Goal: Information Seeking & Learning: Learn about a topic

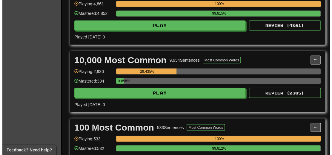
scroll to position [478, 0]
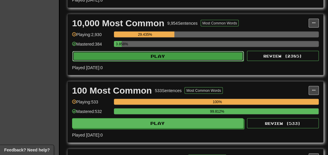
click at [147, 60] on button "Play" at bounding box center [157, 56] width 171 height 10
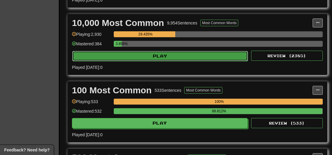
select select "**"
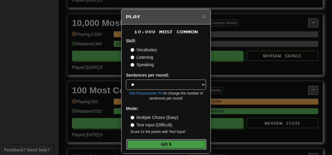
click at [168, 142] on span at bounding box center [170, 144] width 4 height 4
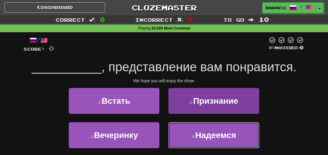
click at [234, 137] on span "Надеемся" at bounding box center [215, 135] width 41 height 9
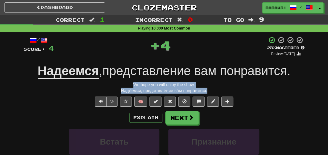
drag, startPoint x: 213, startPoint y: 91, endPoint x: 99, endPoint y: 83, distance: 114.1
click at [99, 83] on div "/ Score: 4 + 4 25 % Mastered Review: [DATE] Надеемся , представление вам понрав…" at bounding box center [164, 132] width 281 height 193
copy div "We hope you will enjoy the show. Наде́емся, представле́ние ва́м понра́вится."
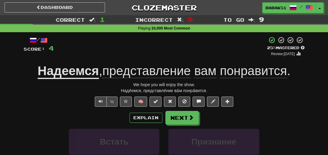
click at [16, 109] on div "Correct : 1 Incorrect : 0 To go : 9 Playing : 10,000 Most Common / Score: 4 + 4…" at bounding box center [164, 126] width 328 height 223
click at [173, 116] on button "Next" at bounding box center [181, 118] width 33 height 14
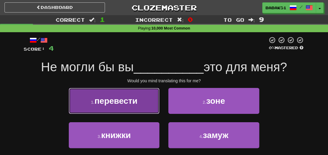
click at [122, 103] on span "перевести" at bounding box center [115, 100] width 43 height 9
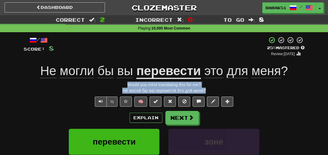
drag, startPoint x: 211, startPoint y: 89, endPoint x: 109, endPoint y: 83, distance: 102.3
click at [109, 83] on div "/ Score: 8 + 4 25 % Mastered Review: [DATE] Не могли бы вы перевести это для ме…" at bounding box center [164, 132] width 281 height 193
copy div "Would you mind translating this for me? Не́ могли́ бы́ вы́ перевести́ э́то для́…"
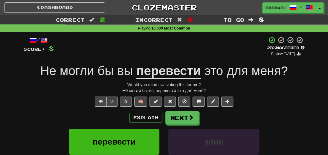
click at [22, 100] on div "/ Score: 8 + 4 25 % Mastered Review: [DATE] Не могли бы вы перевести это для ме…" at bounding box center [164, 135] width 290 height 206
click at [189, 119] on span at bounding box center [190, 117] width 5 height 5
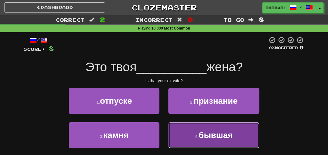
click at [213, 139] on span "бывшая" at bounding box center [215, 135] width 34 height 9
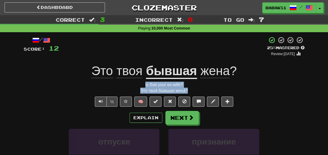
drag, startPoint x: 204, startPoint y: 93, endPoint x: 140, endPoint y: 85, distance: 64.5
click at [139, 85] on div "/ Score: 12 + 4 25 % Mastered Review: [DATE] Это твоя бывшая жена ? Is that you…" at bounding box center [164, 132] width 281 height 193
copy div "Is that your ex-wife? Э́то твоя́ бы́вшая жена́?"
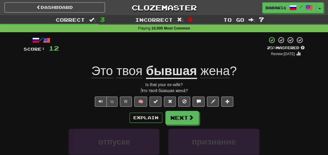
click at [28, 104] on div "½ 🧠" at bounding box center [164, 102] width 281 height 10
click at [182, 120] on button "Next" at bounding box center [181, 118] width 33 height 14
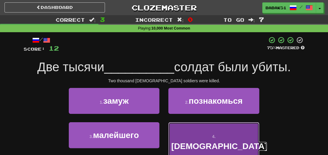
click at [227, 142] on span "[DEMOGRAPHIC_DATA]" at bounding box center [219, 146] width 96 height 9
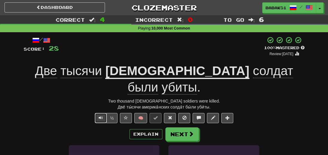
click at [99, 116] on span "Text-to-speech controls" at bounding box center [101, 118] width 4 height 4
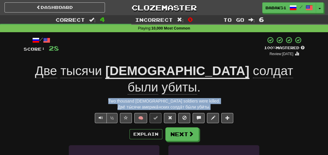
drag, startPoint x: 220, startPoint y: 92, endPoint x: 111, endPoint y: 83, distance: 109.6
click at [111, 83] on div "/ Score: 28 + 16 100 % Mastered Review: [DATE] Две тысячи [DEMOGRAPHIC_DATA] со…" at bounding box center [164, 140] width 281 height 209
copy div "Two thousand [DEMOGRAPHIC_DATA] soldiers were killed. Две́ ты́сячи америка́нски…"
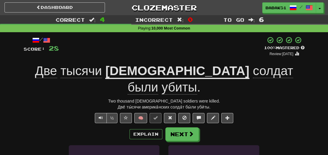
click at [266, 113] on div "½ 🧠" at bounding box center [164, 118] width 281 height 10
click at [188, 132] on span at bounding box center [190, 134] width 5 height 5
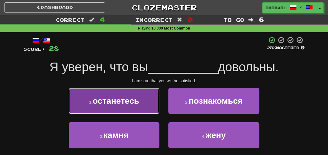
click at [130, 102] on span "останетесь" at bounding box center [116, 100] width 46 height 9
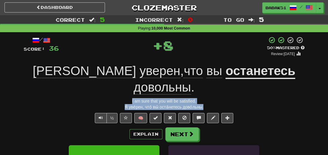
drag, startPoint x: 210, startPoint y: 90, endPoint x: 112, endPoint y: 86, distance: 98.6
click at [112, 86] on div "/ Score: 36 + 8 50 % Mastered Review: [DATE] Я уверен , что вы останетесь довол…" at bounding box center [164, 140] width 281 height 209
copy div "I am sure that you will be satisfied. Я́ уве́рен, что́ вы́ оста́нетесь дово́льн…"
click at [12, 91] on div "Correct : 5 Incorrect : 0 To go : 5 Playing : 10,000 Most Common / Score: 36 + …" at bounding box center [164, 134] width 328 height 239
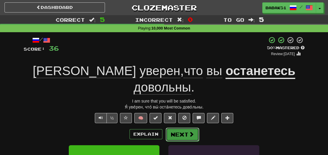
click at [174, 128] on button "Next" at bounding box center [181, 135] width 33 height 14
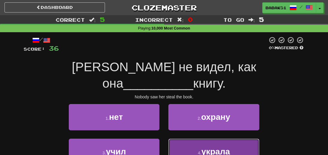
click at [220, 142] on button "4 . украла" at bounding box center [213, 152] width 91 height 26
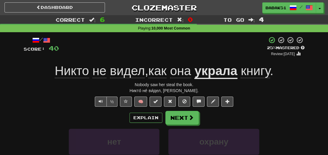
drag, startPoint x: 201, startPoint y: 91, endPoint x: 115, endPoint y: 89, distance: 85.8
click at [110, 85] on div "/ Score: 40 + 4 25 % Mastered Review: [DATE] Никто не видел , как она украла кн…" at bounding box center [164, 132] width 281 height 193
copy div "Nobody saw her steal the book. Никто́ не́ ви́дел, ка́к она́ укра́ла кни́гу."
click at [180, 123] on button "Next" at bounding box center [181, 118] width 33 height 14
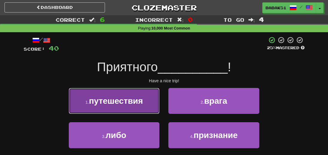
click at [140, 99] on span "путешествия" at bounding box center [116, 100] width 54 height 9
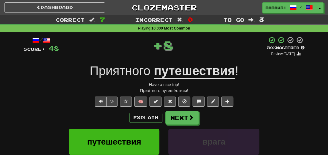
click at [281, 98] on div "½ 🧠" at bounding box center [164, 102] width 281 height 10
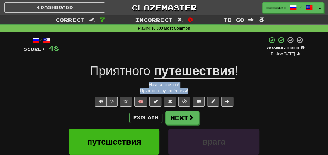
drag, startPoint x: 200, startPoint y: 88, endPoint x: 136, endPoint y: 85, distance: 63.4
click at [136, 85] on div "/ Score: 48 + 8 50 % Mastered Review: [DATE] Приятного путешествия ! Have a nic…" at bounding box center [164, 132] width 281 height 193
copy div "Have a nice trip! Прия́тного путеше́ствия!"
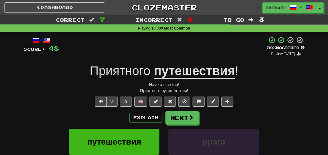
click at [17, 111] on div "Correct : 7 Incorrect : 0 To go : 3 Playing : 10,000 Most Common / Score: 48 + …" at bounding box center [164, 126] width 328 height 223
click at [187, 118] on button "Next" at bounding box center [181, 118] width 33 height 14
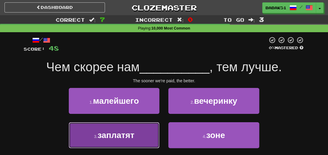
click at [90, 138] on button "3 . заплатят" at bounding box center [114, 135] width 91 height 26
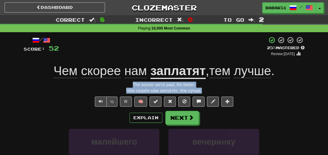
drag, startPoint x: 208, startPoint y: 92, endPoint x: 115, endPoint y: 84, distance: 93.5
click at [115, 84] on div "/ Score: 52 + 4 25 % Mastered Review: [DATE] Чем скорее нам заплатят , тем лучш…" at bounding box center [164, 132] width 281 height 193
copy div "The sooner we're paid, the better. Че́м скоре́е на́м запла́тят, те́м лу́чше."
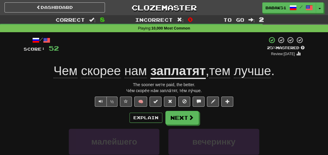
click at [15, 97] on div "Correct : 8 Incorrect : 0 To go : 2 Playing : 10,000 Most Common / Score: 52 + …" at bounding box center [164, 126] width 328 height 223
click at [174, 118] on button "Next" at bounding box center [181, 118] width 33 height 14
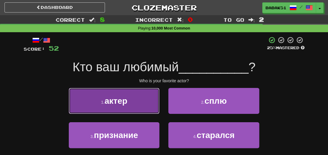
click at [112, 105] on button "1 . актер" at bounding box center [114, 101] width 91 height 26
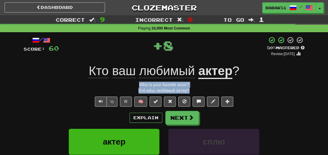
drag, startPoint x: 191, startPoint y: 90, endPoint x: 134, endPoint y: 88, distance: 56.8
click at [134, 88] on div "/ Score: 60 + 8 50 % Mastered Review: [DATE] Кто ваш любимый актер ? Who is you…" at bounding box center [164, 132] width 281 height 193
copy div "Who is your favorite actor? Кто́ ва́ш люби́мый а́ктер?"
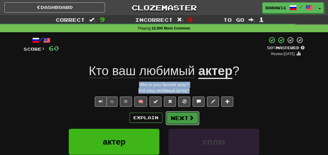
click at [187, 119] on button "Next" at bounding box center [181, 118] width 33 height 14
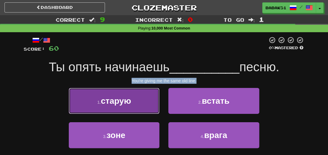
click at [125, 102] on span "старую" at bounding box center [116, 100] width 30 height 9
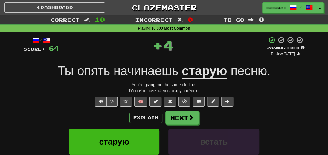
click at [294, 92] on div "Ты́ опя́ть начина́ешь ста́рую пе́сню." at bounding box center [164, 91] width 281 height 6
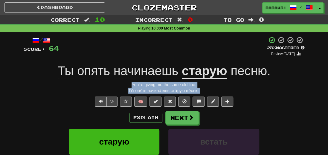
drag, startPoint x: 211, startPoint y: 91, endPoint x: 120, endPoint y: 85, distance: 91.3
click at [120, 85] on div "/ Score: 64 + 4 25 % Mastered Review: [DATE] Ты опять начинаешь старую песню . …" at bounding box center [164, 132] width 281 height 193
copy div "You're giving me the same old line. Ты́ опя́ть начина́ешь ста́рую пе́сню."
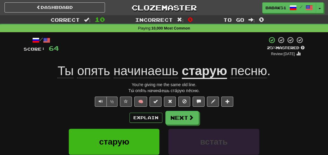
click at [89, 70] on span "опять" at bounding box center [93, 71] width 33 height 14
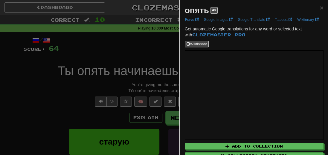
click at [34, 110] on div at bounding box center [164, 77] width 328 height 155
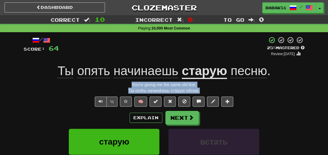
drag, startPoint x: 207, startPoint y: 91, endPoint x: 121, endPoint y: 85, distance: 85.9
click at [121, 85] on div "/ Score: 64 + 4 25 % Mastered Review: [DATE] Ты опять начинаешь старую песню . …" at bounding box center [164, 132] width 281 height 193
click at [190, 117] on span at bounding box center [190, 117] width 5 height 5
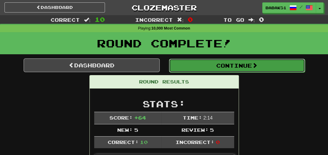
click at [233, 65] on button "Continue" at bounding box center [237, 66] width 136 height 14
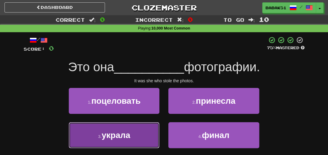
click at [125, 131] on span "украла" at bounding box center [116, 135] width 29 height 9
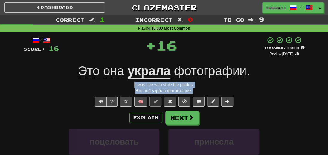
drag, startPoint x: 199, startPoint y: 90, endPoint x: 128, endPoint y: 88, distance: 71.1
click at [128, 88] on div "/ Score: 16 + 16 100 % Mastered Review: [DATE] Это она украла фотографии . It w…" at bounding box center [164, 132] width 281 height 193
click at [17, 89] on div "Correct : 1 Incorrect : 0 To go : 9 Playing : 10,000 Most Common / Score: 16 + …" at bounding box center [164, 126] width 328 height 223
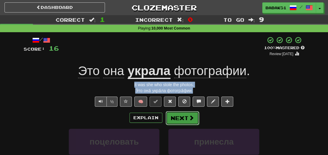
click at [178, 117] on button "Next" at bounding box center [181, 118] width 33 height 14
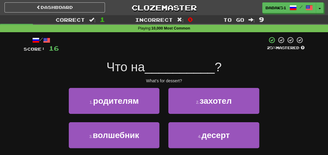
click at [254, 65] on div "Что на __________ ?" at bounding box center [164, 67] width 281 height 16
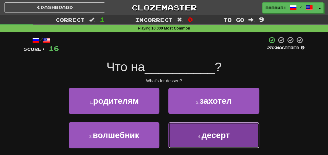
click at [211, 137] on span "десерт" at bounding box center [215, 135] width 28 height 9
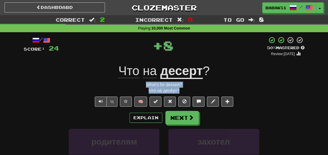
drag, startPoint x: 185, startPoint y: 91, endPoint x: 142, endPoint y: 84, distance: 43.6
click at [142, 84] on div "/ Score: 24 + 8 50 % Mastered Review: [DATE] Что на десерт ? What's for dessert…" at bounding box center [164, 132] width 281 height 193
click at [14, 89] on div "Correct : 2 Incorrect : 0 To go : 8 Playing : 10,000 Most Common / Score: 24 + …" at bounding box center [164, 126] width 328 height 223
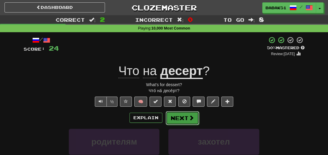
click at [183, 114] on button "Next" at bounding box center [181, 118] width 33 height 14
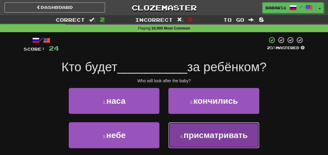
click at [211, 139] on span "присматривать" at bounding box center [215, 135] width 64 height 9
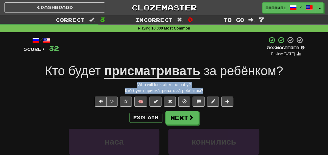
drag, startPoint x: 209, startPoint y: 90, endPoint x: 119, endPoint y: 87, distance: 90.0
click at [119, 87] on div "/ Score: 32 + 8 50 % Mastered Review: [DATE] Кто будет присматривать за ребёнко…" at bounding box center [164, 132] width 281 height 193
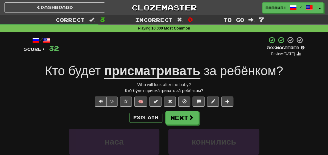
click at [24, 110] on div "/ Score: 32 + 8 50 % Mastered Review: [DATE] Кто будет присматривать за ребёнко…" at bounding box center [164, 132] width 281 height 193
click at [171, 116] on button "Next" at bounding box center [181, 118] width 33 height 14
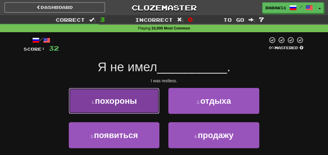
click at [122, 105] on span "похороны" at bounding box center [116, 100] width 42 height 9
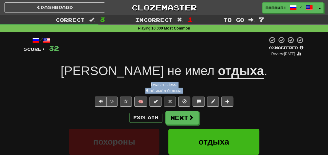
drag, startPoint x: 188, startPoint y: 89, endPoint x: 139, endPoint y: 82, distance: 49.2
click at [139, 82] on div "/ Score: 32 0 % Mastered Review: [DATE] Я не имел отдыха . I was restless. Я́ н…" at bounding box center [164, 132] width 281 height 193
click at [266, 84] on div "I was restless." at bounding box center [164, 85] width 281 height 6
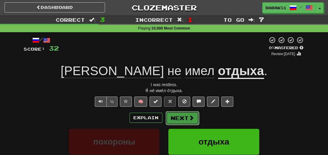
click at [173, 115] on button "Next" at bounding box center [181, 118] width 33 height 14
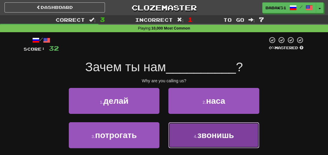
click at [214, 131] on span "звонишь" at bounding box center [215, 135] width 37 height 9
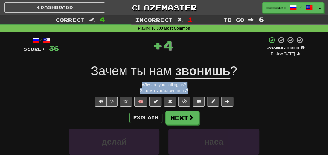
drag, startPoint x: 191, startPoint y: 91, endPoint x: 130, endPoint y: 85, distance: 61.2
click at [130, 85] on div "/ Score: 36 + 4 25 % Mastered Review: [DATE] Зачем ты нам звонишь ? Why are you…" at bounding box center [164, 132] width 281 height 193
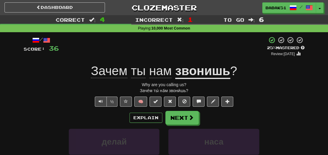
click at [259, 102] on div "½ 🧠" at bounding box center [164, 102] width 281 height 10
click at [181, 123] on button "Next" at bounding box center [181, 118] width 33 height 14
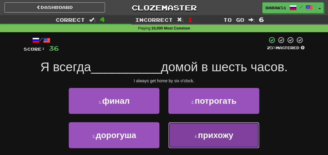
click at [224, 140] on button "4 . прихожу" at bounding box center [213, 135] width 91 height 26
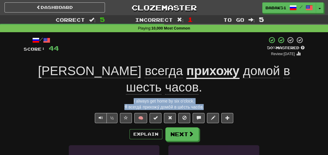
drag, startPoint x: 210, startPoint y: 89, endPoint x: 121, endPoint y: 87, distance: 89.6
click at [121, 87] on div "/ Score: 44 + 8 50 % Mastered Review: [DATE] Я всегда прихожу домой в шесть час…" at bounding box center [164, 140] width 281 height 209
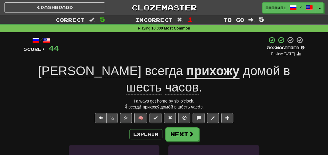
click at [11, 99] on div "Correct : 5 Incorrect : 1 To go : 5 Playing : 10,000 Most Common / Score: 44 + …" at bounding box center [164, 134] width 328 height 239
click at [176, 128] on button "Next" at bounding box center [181, 135] width 33 height 14
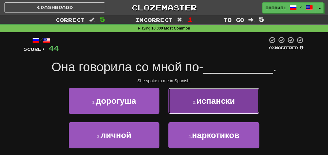
click at [223, 106] on button "2 . испански" at bounding box center [213, 101] width 91 height 26
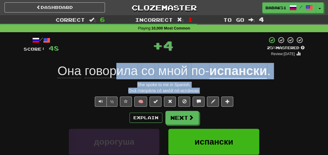
drag, startPoint x: 209, startPoint y: 92, endPoint x: 117, endPoint y: 79, distance: 92.6
click at [117, 79] on div "/ Score: 48 + 4 25 % Mastered Review: [DATE] Она говорила со мной по- испански …" at bounding box center [164, 132] width 281 height 193
click at [211, 91] on div "Она́ говори́ла со́ мно́й по́-испа́нски." at bounding box center [164, 91] width 281 height 6
click at [272, 90] on div "Она́ говори́ла со́ мно́й по́-испа́нски." at bounding box center [164, 91] width 281 height 6
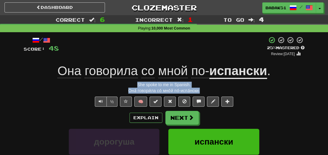
drag, startPoint x: 208, startPoint y: 89, endPoint x: 120, endPoint y: 82, distance: 87.8
click at [120, 82] on div "/ Score: 48 + 4 25 % Mastered Review: [DATE] Она говорила со мной по- испански …" at bounding box center [164, 132] width 281 height 193
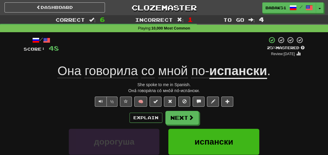
click at [15, 107] on div "Correct : 6 Incorrect : 1 To go : 4 Playing : 10,000 Most Common / Score: 48 + …" at bounding box center [164, 126] width 328 height 223
click at [174, 114] on button "Next" at bounding box center [181, 118] width 33 height 14
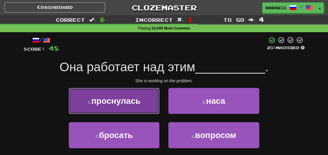
click at [111, 100] on span "проснулась" at bounding box center [115, 100] width 49 height 9
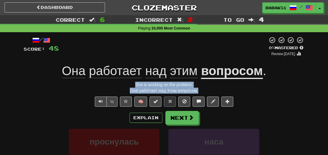
drag, startPoint x: 216, startPoint y: 88, endPoint x: 110, endPoint y: 87, distance: 105.7
click at [110, 87] on div "/ Score: 48 0 % Mastered Review: [DATE] Она работает над этим вопросом . She is…" at bounding box center [164, 132] width 281 height 193
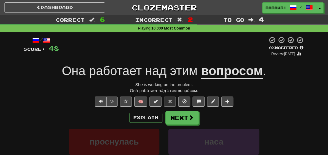
click at [253, 115] on div "Explain Next" at bounding box center [164, 118] width 281 height 14
click at [193, 118] on button "Next" at bounding box center [181, 118] width 33 height 14
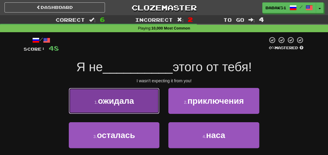
click at [121, 96] on span "ожидала" at bounding box center [116, 100] width 36 height 9
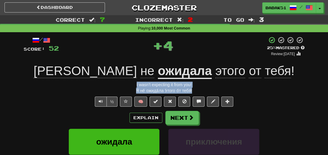
drag, startPoint x: 195, startPoint y: 91, endPoint x: 125, endPoint y: 80, distance: 70.7
click at [125, 80] on div "/ Score: 52 + 4 25 % Mastered Review: [DATE] Я не ожидала этого от тебя ! I was…" at bounding box center [164, 132] width 281 height 193
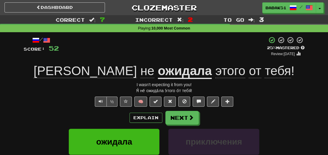
click at [254, 110] on div "/ Score: 52 + 4 25 % Mastered Review: [DATE] Я не ожидала этого от тебя ! I was…" at bounding box center [164, 132] width 281 height 193
click at [182, 116] on button "Next" at bounding box center [181, 118] width 33 height 14
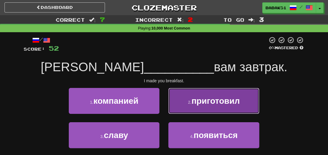
click at [201, 110] on button "2 . приготовил" at bounding box center [213, 101] width 91 height 26
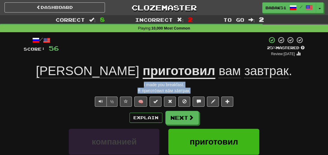
drag, startPoint x: 200, startPoint y: 92, endPoint x: 131, endPoint y: 86, distance: 69.0
click at [131, 86] on div "/ Score: 56 + 4 25 % Mastered Review: [DATE] Я приготовил вам завтрак . I made …" at bounding box center [164, 132] width 281 height 193
click at [182, 118] on button "Next" at bounding box center [181, 118] width 33 height 14
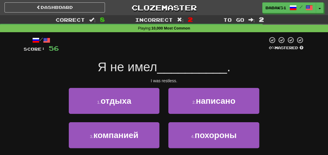
click at [297, 91] on div "1 . отдыха 2 . написано" at bounding box center [164, 105] width 299 height 34
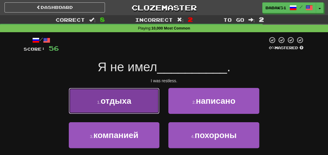
click at [132, 107] on button "1 . отдыха" at bounding box center [114, 101] width 91 height 26
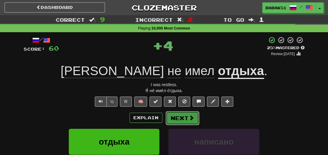
click at [184, 119] on button "Next" at bounding box center [181, 118] width 33 height 14
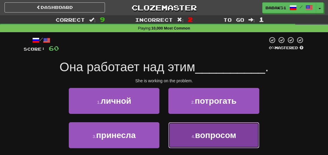
click at [232, 137] on span "вопросом" at bounding box center [215, 135] width 41 height 9
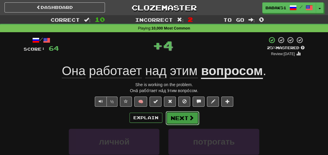
click at [191, 121] on span at bounding box center [190, 117] width 5 height 5
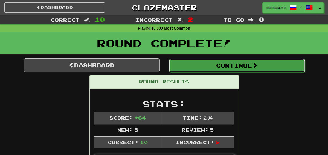
click at [254, 63] on span at bounding box center [254, 65] width 5 height 5
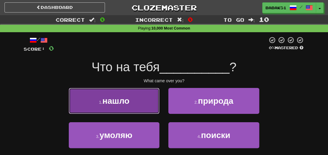
click at [117, 108] on button "1 . нашло" at bounding box center [114, 101] width 91 height 26
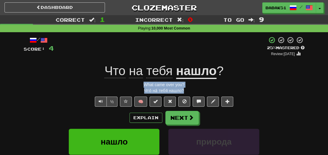
drag, startPoint x: 186, startPoint y: 92, endPoint x: 122, endPoint y: 83, distance: 64.3
click at [122, 83] on div "/ Score: 4 + 4 25 % Mastered Review: [DATE] Что на тебя нашло ? What came over …" at bounding box center [164, 132] width 281 height 193
click at [13, 96] on div "Correct : 1 Incorrect : 0 To go : 9 Playing : 10,000 Most Common / Score: 4 + 4…" at bounding box center [164, 126] width 328 height 223
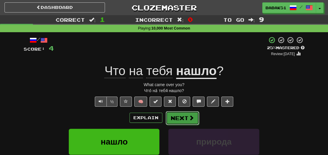
click at [192, 124] on button "Next" at bounding box center [181, 118] width 33 height 14
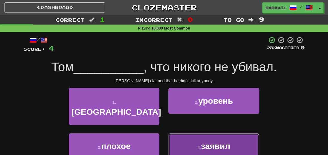
click at [219, 142] on span "заявил" at bounding box center [215, 146] width 29 height 9
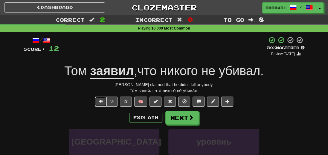
click at [96, 104] on button "Text-to-speech controls" at bounding box center [101, 102] width 12 height 10
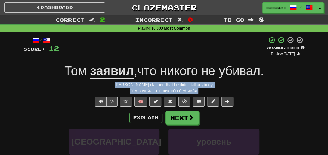
drag, startPoint x: 206, startPoint y: 93, endPoint x: 124, endPoint y: 86, distance: 82.4
click at [124, 86] on div "/ Score: 12 + 8 50 % Mastered Review: [DATE] Том заявил , что никого не убивал …" at bounding box center [164, 132] width 281 height 193
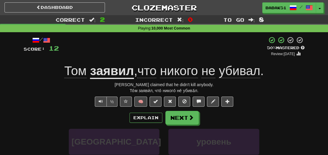
click at [24, 107] on div "/ Score: 12 + 8 50 % Mastered Review: [DATE] Том заявил , что никого не убивал …" at bounding box center [164, 132] width 281 height 193
click at [172, 120] on button "Next" at bounding box center [181, 118] width 33 height 14
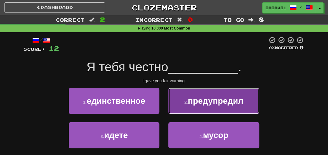
click at [230, 104] on span "предупредил" at bounding box center [216, 100] width 56 height 9
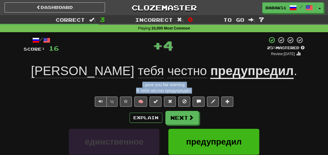
drag, startPoint x: 203, startPoint y: 91, endPoint x: 123, endPoint y: 85, distance: 80.2
click at [123, 85] on div "/ Score: 16 + 4 25 % Mastered Review: [DATE] Я тебя честно предупредил . I gave…" at bounding box center [164, 132] width 281 height 193
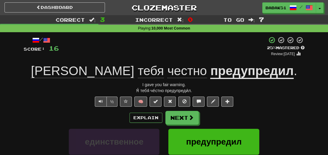
click at [14, 99] on div "Correct : 3 Incorrect : 0 To go : 7 Playing : 10,000 Most Common / Score: 16 + …" at bounding box center [164, 126] width 328 height 223
click at [184, 116] on button "Next" at bounding box center [181, 118] width 33 height 14
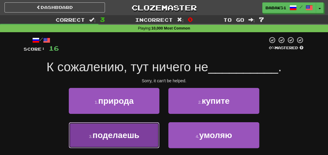
click at [95, 141] on button "3 . поделаешь" at bounding box center [114, 135] width 91 height 26
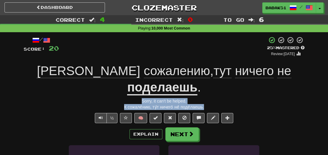
drag, startPoint x: 212, startPoint y: 90, endPoint x: 121, endPoint y: 88, distance: 91.4
click at [121, 104] on div "К сожале́нию, ту́т ничего́ не́ поде́лаешь." at bounding box center [164, 107] width 281 height 6
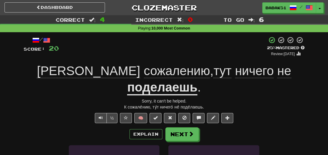
click at [8, 99] on div "Correct : 4 Incorrect : 0 To go : 6 Playing : 10,000 Most Common / Score: 20 + …" at bounding box center [164, 134] width 328 height 239
click at [177, 128] on button "Next" at bounding box center [181, 135] width 33 height 14
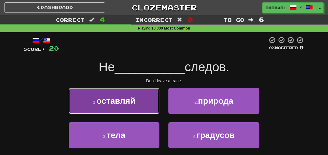
click at [118, 99] on span "оставляй" at bounding box center [115, 100] width 39 height 9
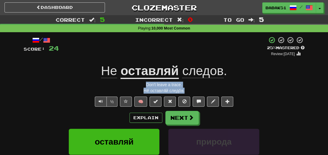
drag, startPoint x: 193, startPoint y: 92, endPoint x: 139, endPoint y: 88, distance: 54.0
click at [139, 88] on div "Не́ оставля́й следо́в." at bounding box center [164, 91] width 281 height 6
click at [18, 77] on div "Correct : 5 Incorrect : 0 To go : 5 Playing : 10,000 Most Common / Score: 24 + …" at bounding box center [164, 126] width 328 height 223
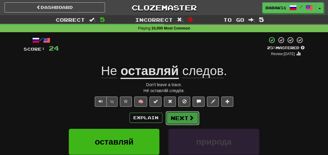
click at [188, 116] on span at bounding box center [190, 117] width 5 height 5
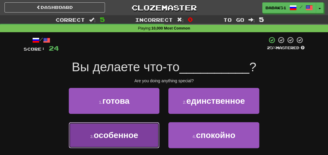
click at [120, 137] on span "особенное" at bounding box center [115, 135] width 45 height 9
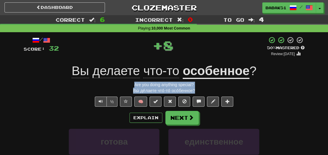
drag, startPoint x: 200, startPoint y: 91, endPoint x: 117, endPoint y: 82, distance: 83.6
click at [117, 82] on div "/ Score: 32 + 8 50 % Mastered Review: [DATE] Вы делаете что-то особенное ? Are …" at bounding box center [164, 132] width 281 height 193
click at [14, 94] on div "Correct : 6 Incorrect : 0 To go : 4 Playing : 10,000 Most Common / Score: 32 + …" at bounding box center [164, 126] width 328 height 223
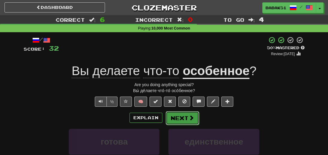
click at [175, 122] on button "Next" at bounding box center [181, 118] width 33 height 14
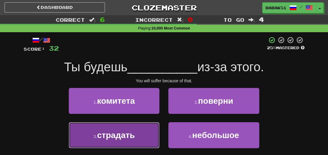
click at [120, 139] on span "страдать" at bounding box center [116, 135] width 38 height 9
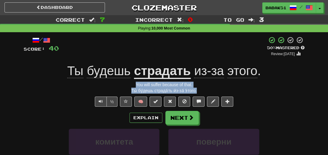
drag, startPoint x: 200, startPoint y: 88, endPoint x: 124, endPoint y: 82, distance: 76.5
click at [124, 82] on div "/ Score: 40 + 8 50 % Mastered Review: [DATE] Ты будешь страдать из-за этого . Y…" at bounding box center [164, 132] width 281 height 193
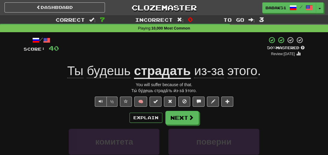
click at [26, 98] on div "½ 🧠" at bounding box center [164, 102] width 281 height 10
click at [172, 121] on button "Next" at bounding box center [181, 118] width 33 height 14
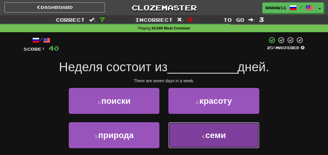
click at [214, 135] on span "семи" at bounding box center [215, 135] width 21 height 9
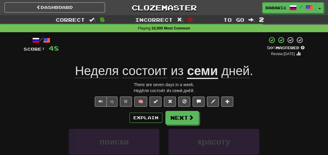
click at [102, 107] on div "/ Score: 48 + 8 50 % Mastered Review: [DATE] Неделя состоит из семи дней . Ther…" at bounding box center [164, 132] width 281 height 193
click at [96, 102] on button "Text-to-speech controls" at bounding box center [101, 102] width 12 height 10
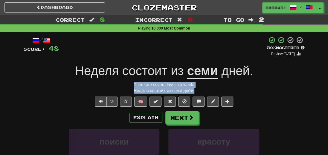
drag, startPoint x: 202, startPoint y: 90, endPoint x: 123, endPoint y: 84, distance: 79.4
click at [123, 84] on div "/ Score: 48 + 8 50 % Mastered Review: [DATE] Неделя состоит из семи дней . Ther…" at bounding box center [164, 132] width 281 height 193
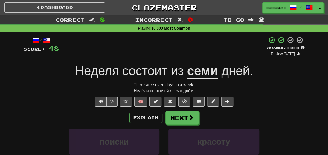
click at [9, 107] on div "Correct : 8 Incorrect : 0 To go : 2 Playing : 10,000 Most Common / Score: 48 + …" at bounding box center [164, 126] width 328 height 223
click at [179, 117] on button "Next" at bounding box center [181, 118] width 33 height 14
